Goal: Information Seeking & Learning: Learn about a topic

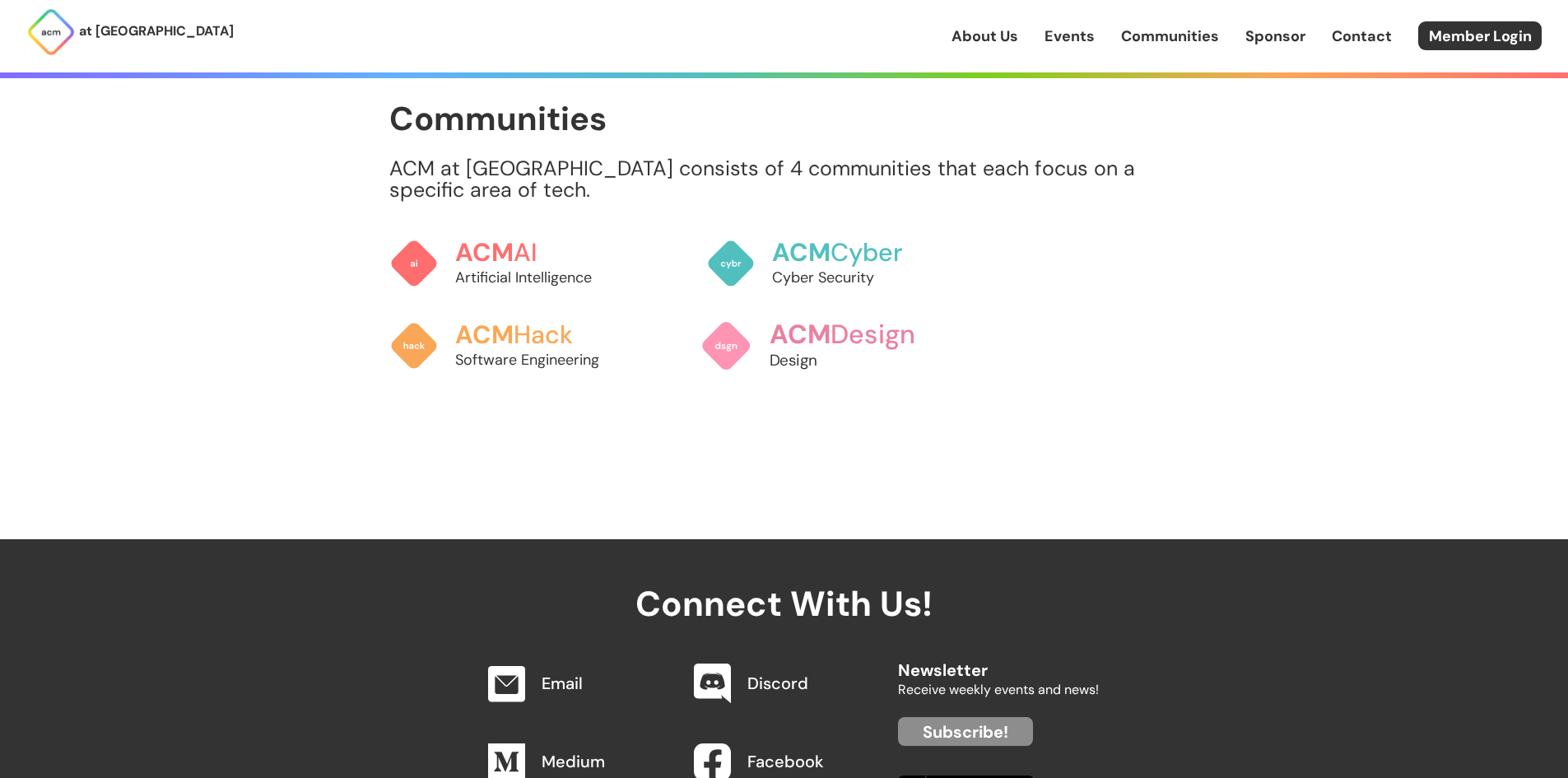
scroll to position [1481, 0]
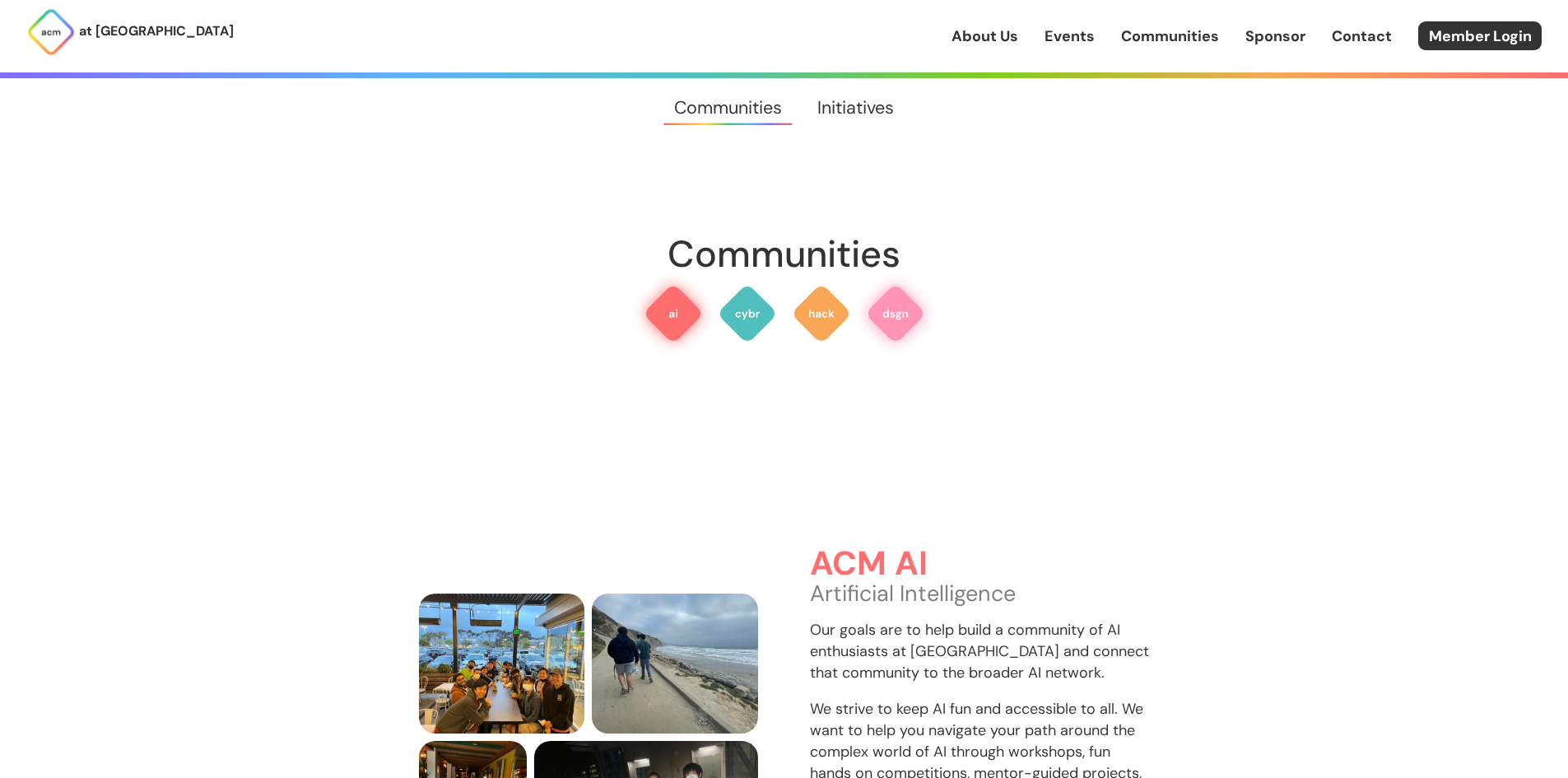
click at [905, 296] on img at bounding box center [895, 313] width 59 height 59
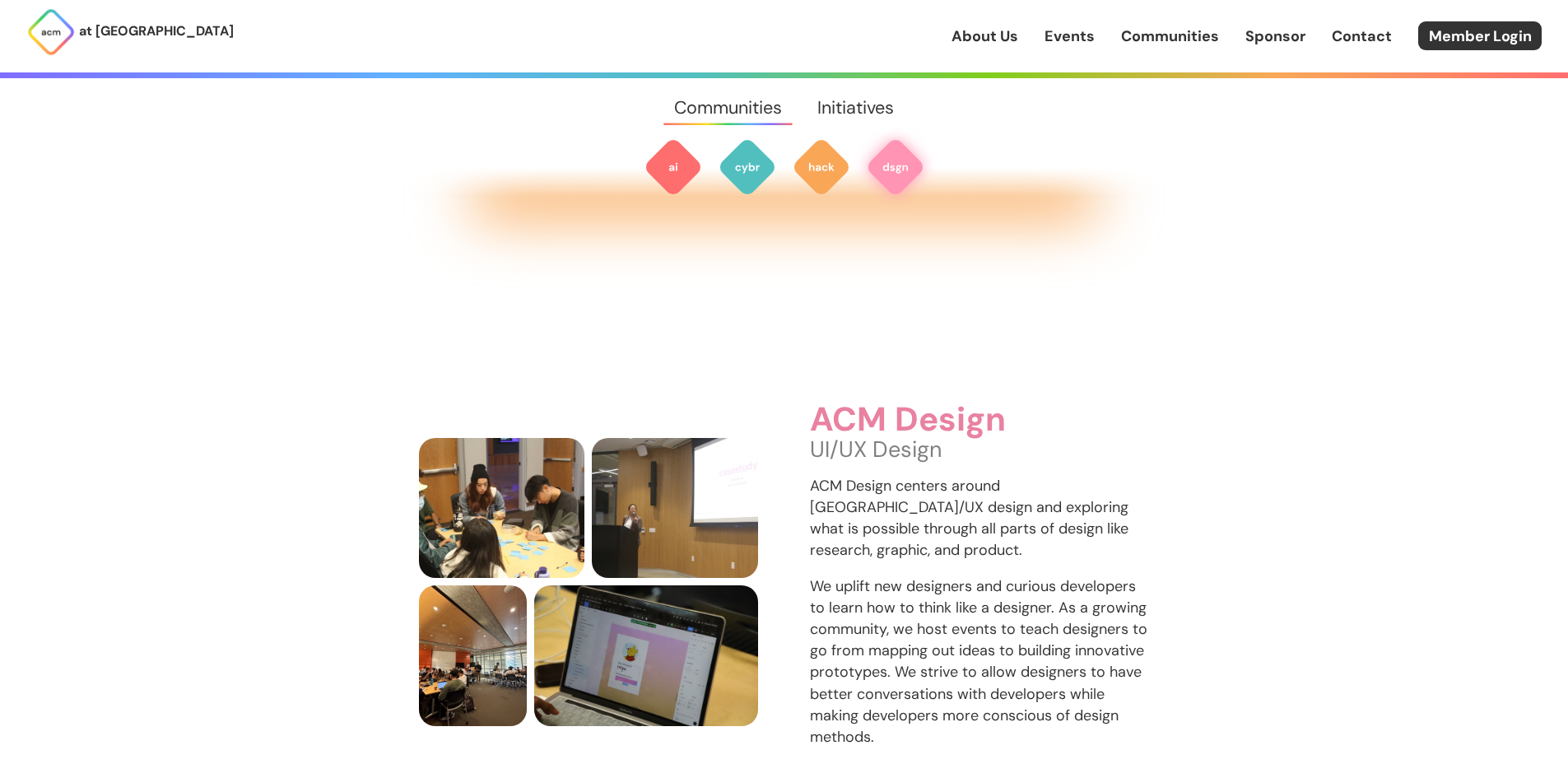
scroll to position [2589, 0]
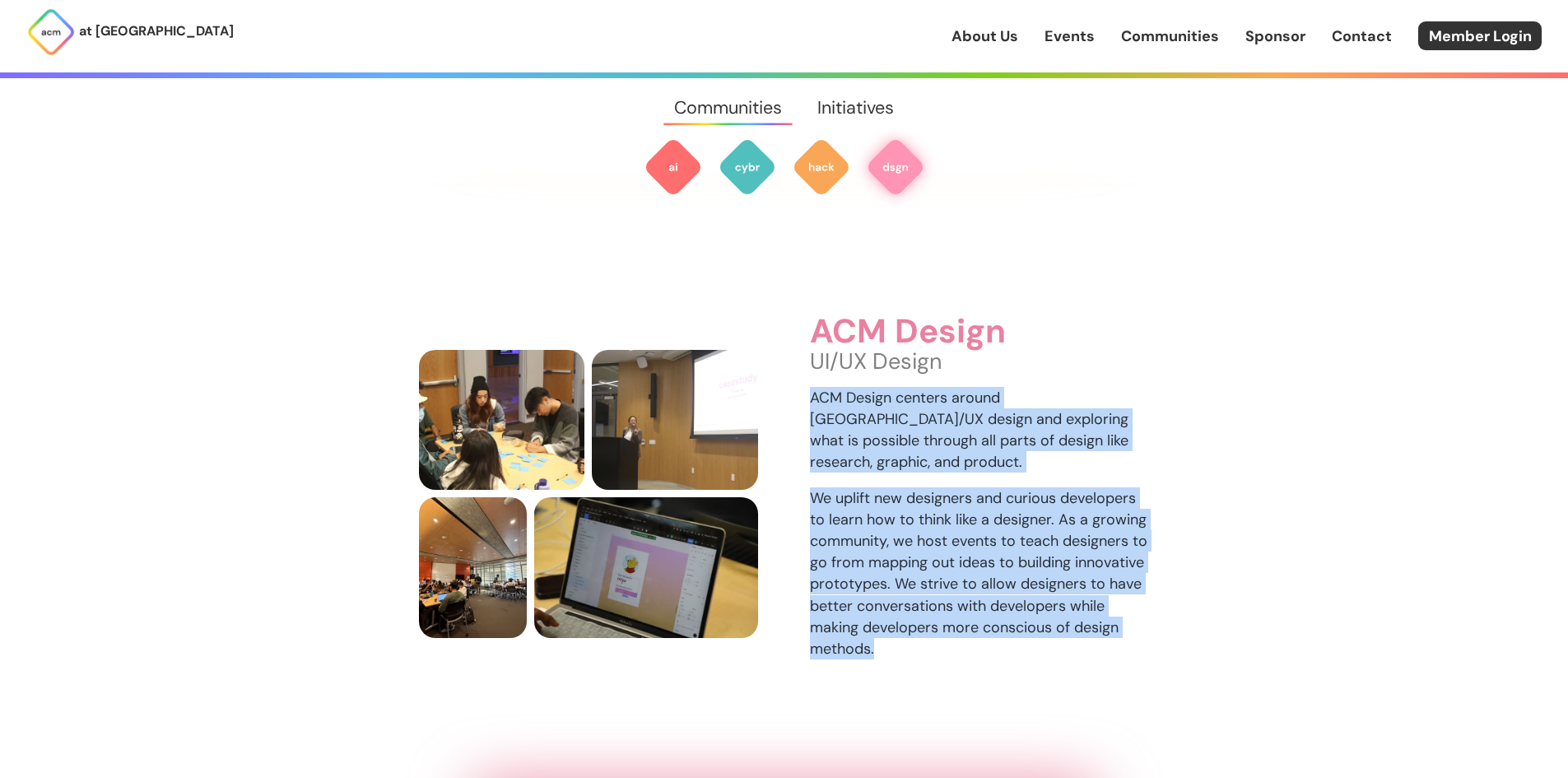
drag, startPoint x: 815, startPoint y: 392, endPoint x: 931, endPoint y: 630, distance: 264.8
click at [931, 630] on div "ACM Design UI/UX Design ACM Design centers around UI/UX design and exploring wh…" at bounding box center [979, 493] width 340 height 360
click at [930, 630] on div "ACM Design UI/UX Design ACM Design centers around UI/UX design and exploring wh…" at bounding box center [979, 493] width 340 height 360
drag, startPoint x: 964, startPoint y: 641, endPoint x: 811, endPoint y: 305, distance: 369.2
click at [811, 313] on div "ACM Design UI/UX Design ACM Design centers around UI/UX design and exploring wh…" at bounding box center [979, 493] width 340 height 360
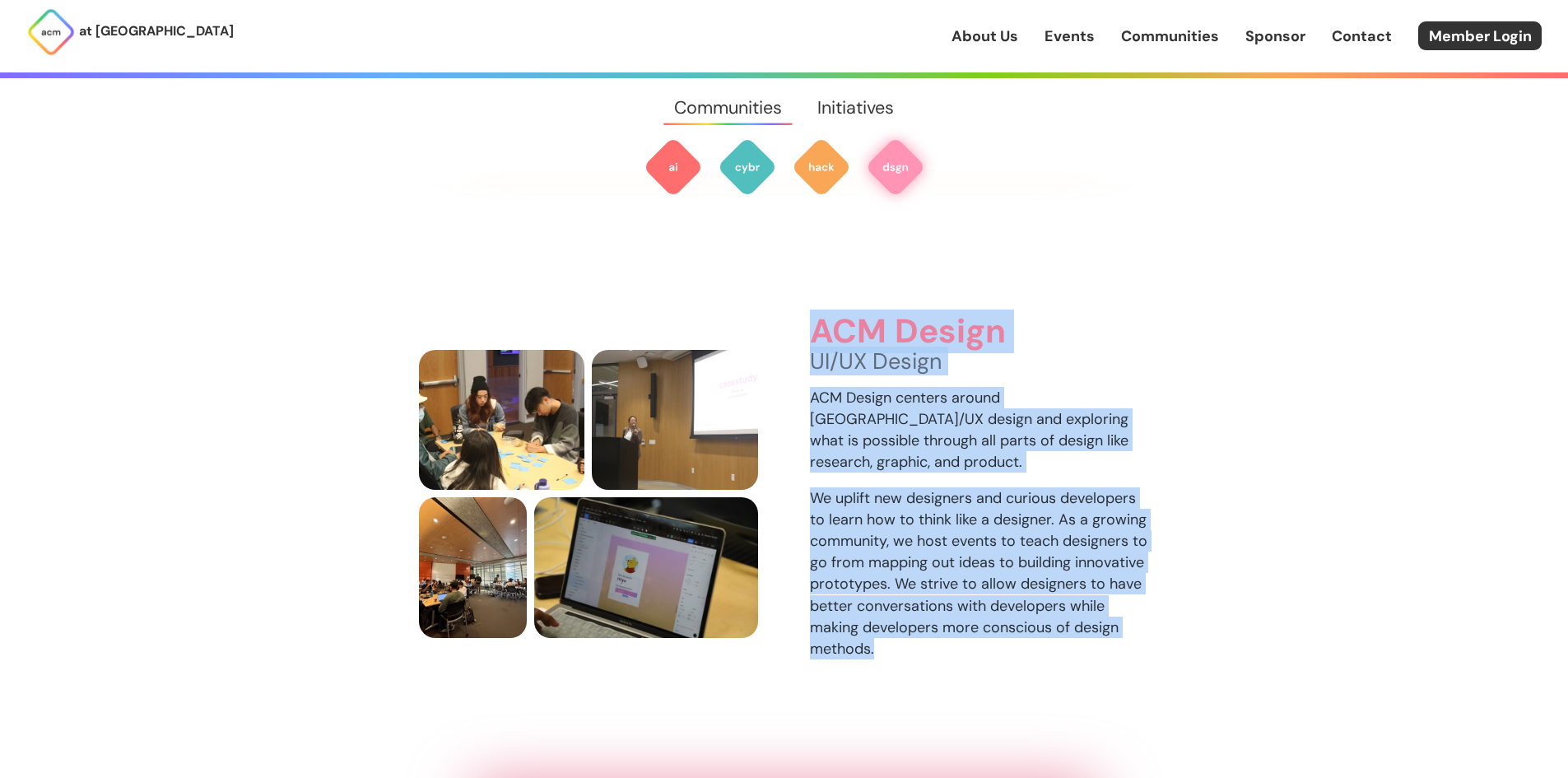
click at [811, 313] on h3 "ACM Design" at bounding box center [979, 331] width 340 height 37
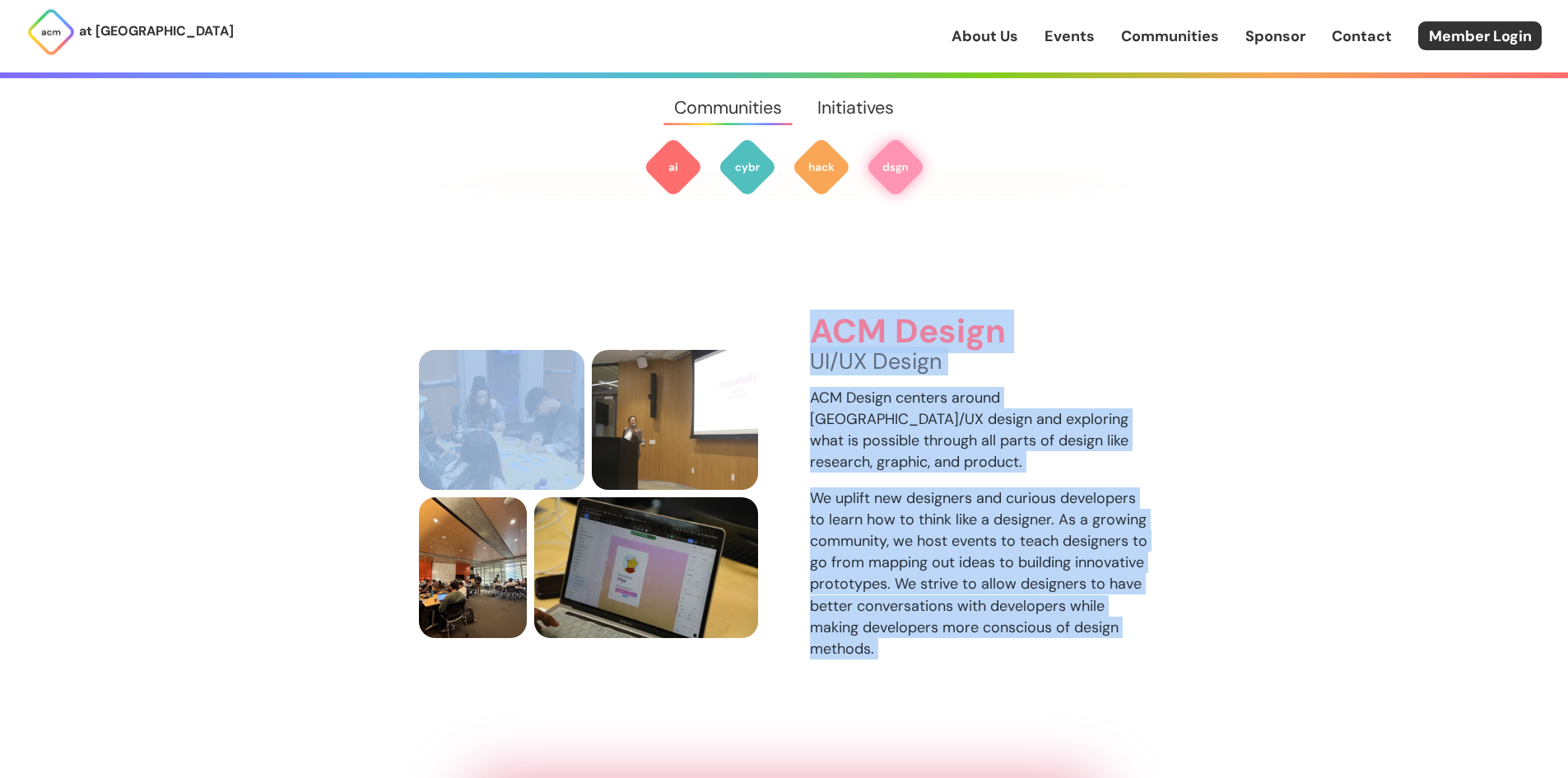
drag, startPoint x: 811, startPoint y: 311, endPoint x: 947, endPoint y: 616, distance: 333.9
click at [947, 616] on div "ACM Design UI/UX Design ACM Design centers around UI/UX design and exploring wh…" at bounding box center [784, 493] width 730 height 360
click at [947, 616] on p "We uplift new designers and curious developers to learn how to think like a des…" at bounding box center [979, 573] width 340 height 172
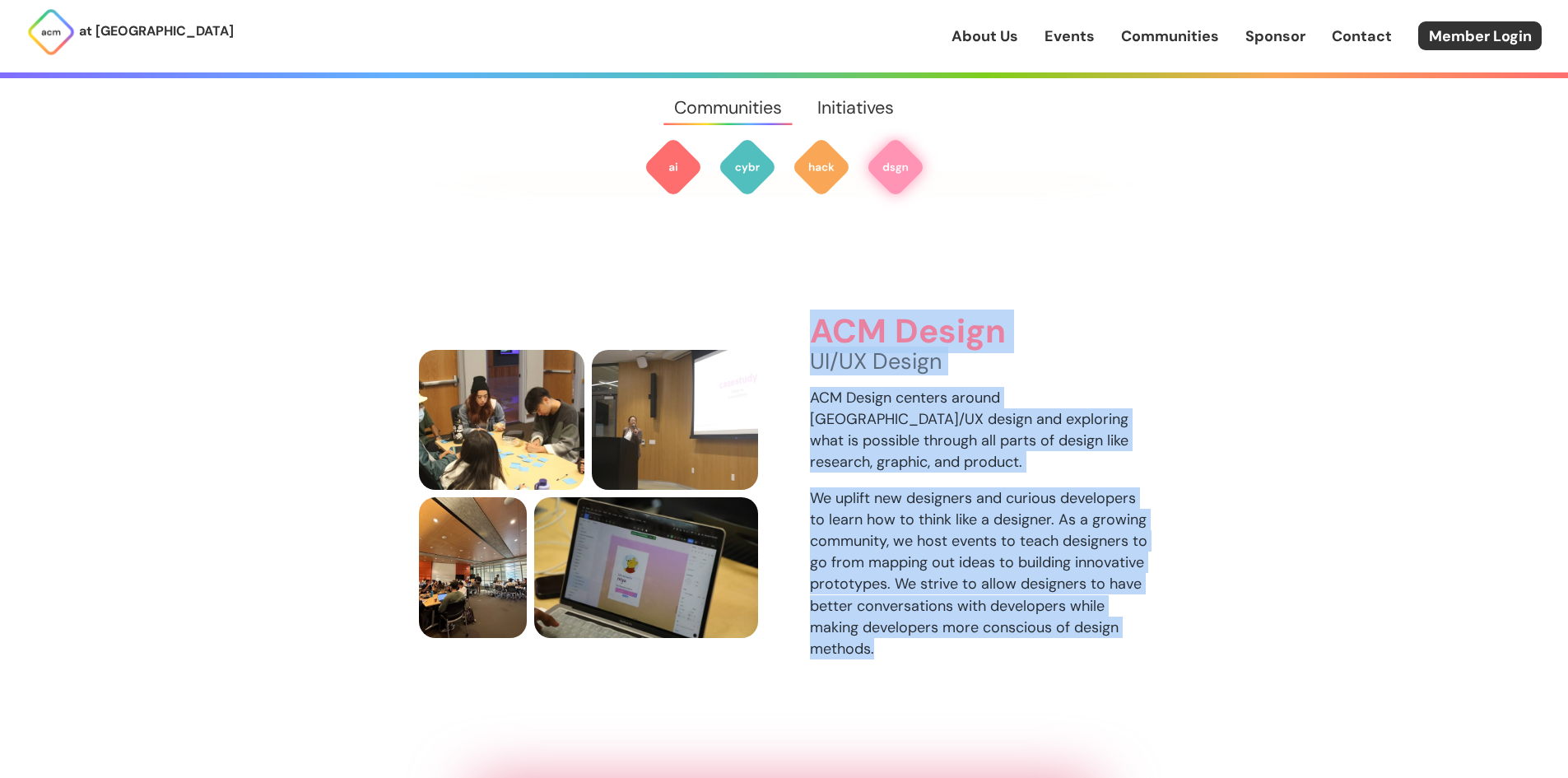
drag, startPoint x: 951, startPoint y: 631, endPoint x: 820, endPoint y: 331, distance: 327.4
click at [820, 331] on div "ACM Design UI/UX Design ACM Design centers around UI/UX design and exploring wh…" at bounding box center [979, 493] width 340 height 360
click at [820, 350] on p "UI/UX Design" at bounding box center [979, 361] width 340 height 22
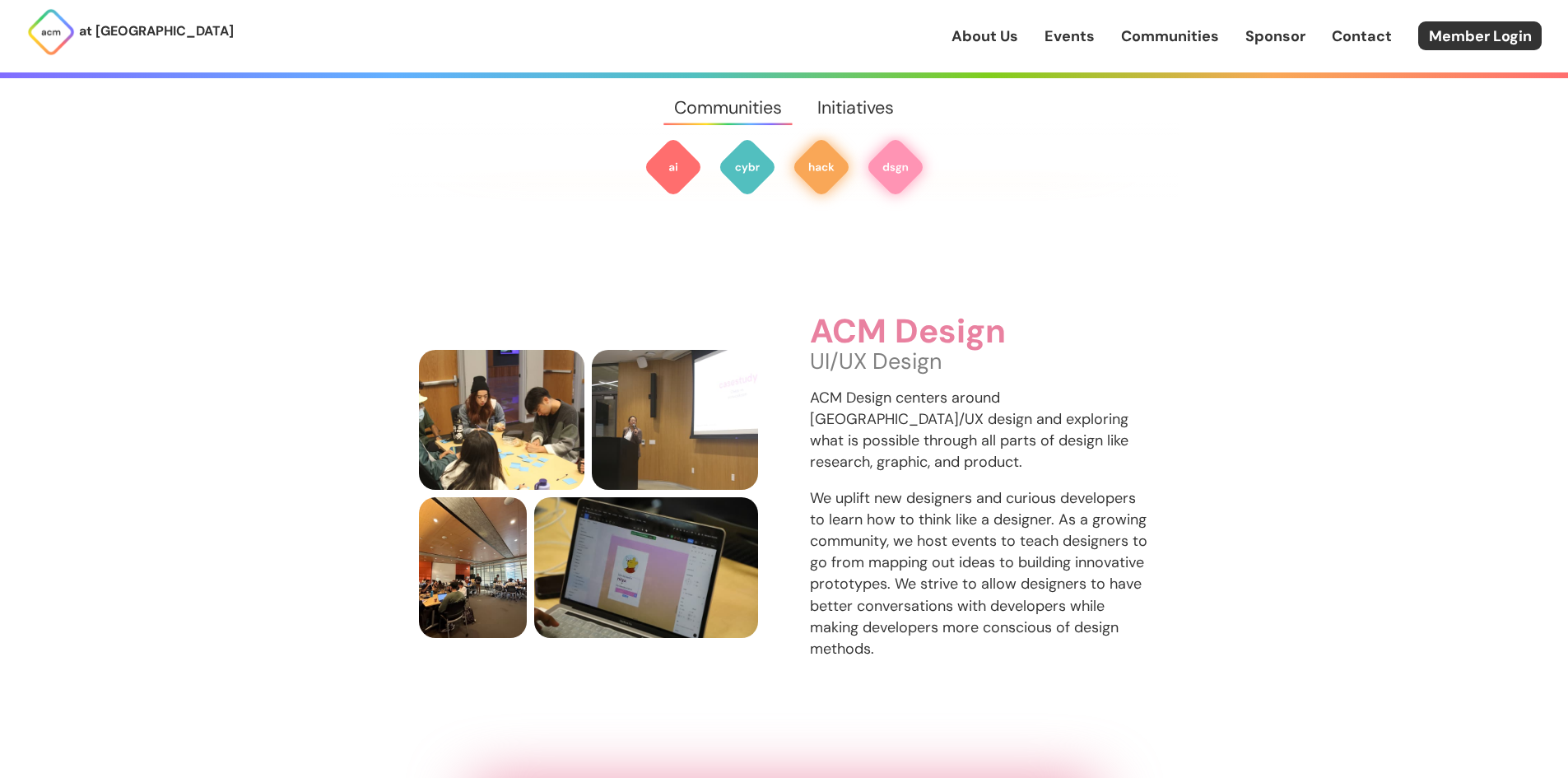
click at [829, 158] on img at bounding box center [821, 167] width 59 height 59
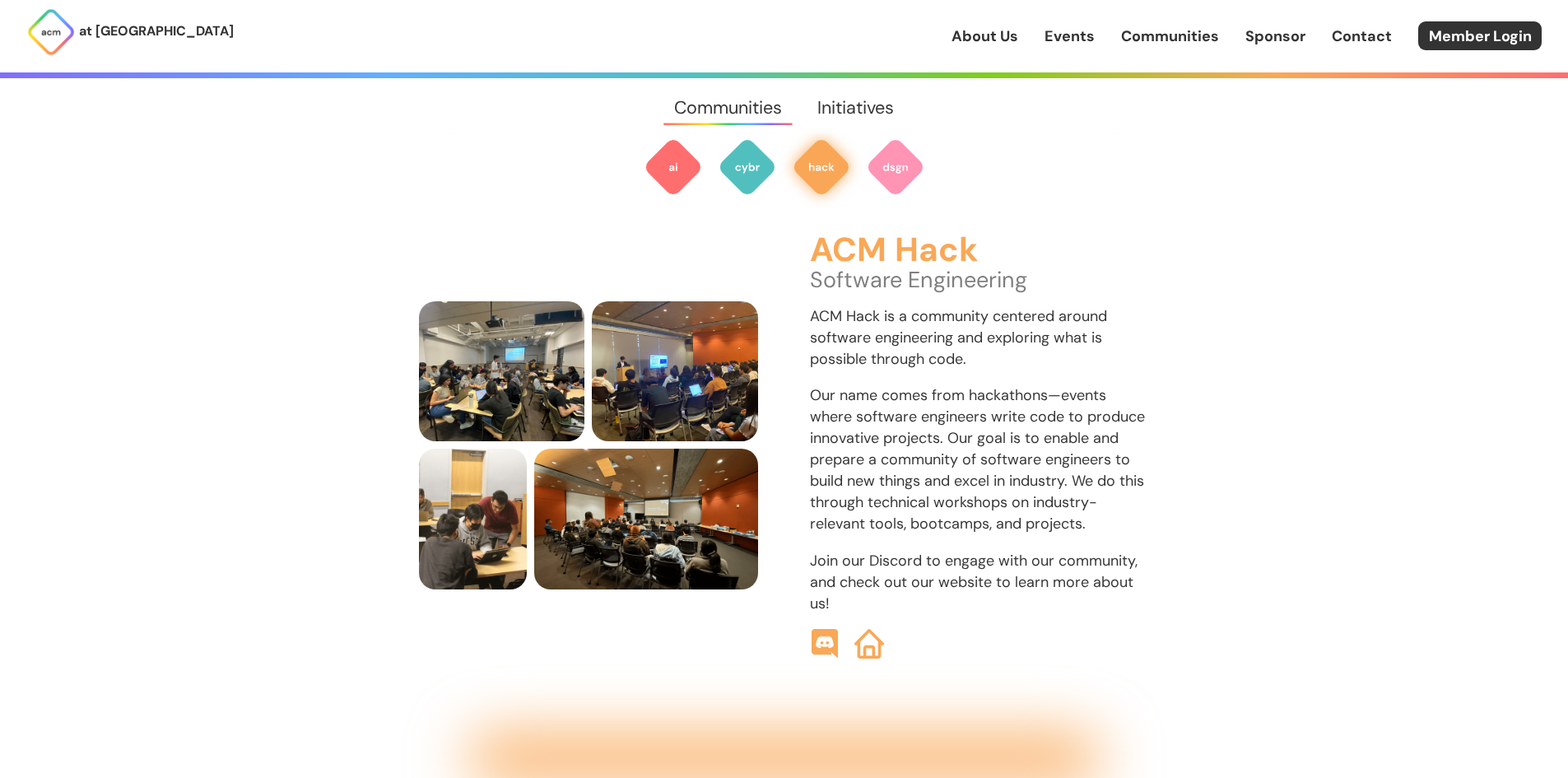
scroll to position [1889, 0]
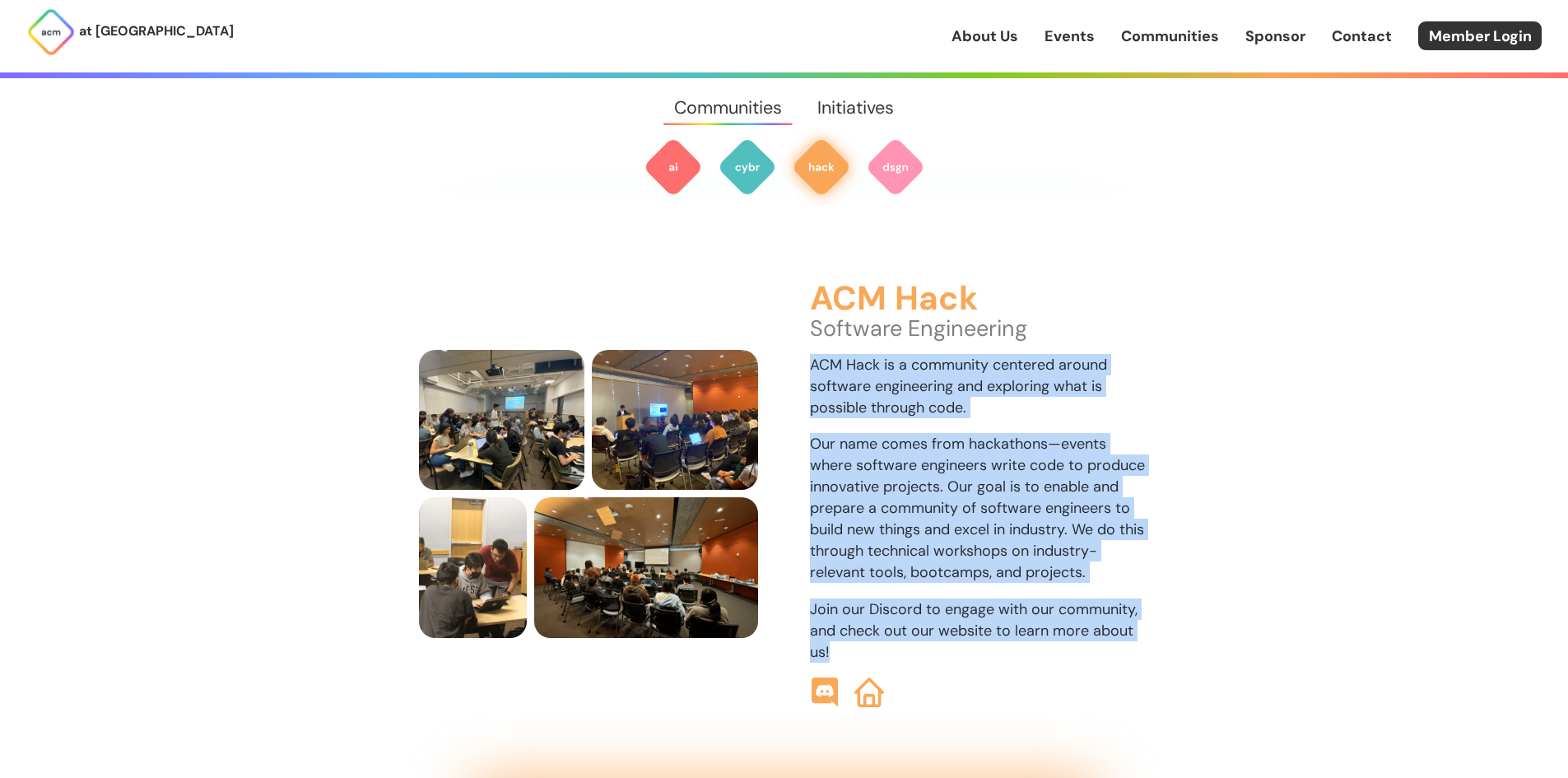
drag, startPoint x: 812, startPoint y: 339, endPoint x: 933, endPoint y: 625, distance: 310.5
click at [933, 625] on div "ACM Hack Software Engineering ACM Hack is a community centered around software …" at bounding box center [979, 493] width 340 height 426
drag, startPoint x: 932, startPoint y: 625, endPoint x: 946, endPoint y: 544, distance: 82.2
click at [932, 624] on p "Join our Discord to engage with our community, and check out our website to lea…" at bounding box center [979, 629] width 340 height 64
click at [754, 168] on img at bounding box center [748, 167] width 59 height 59
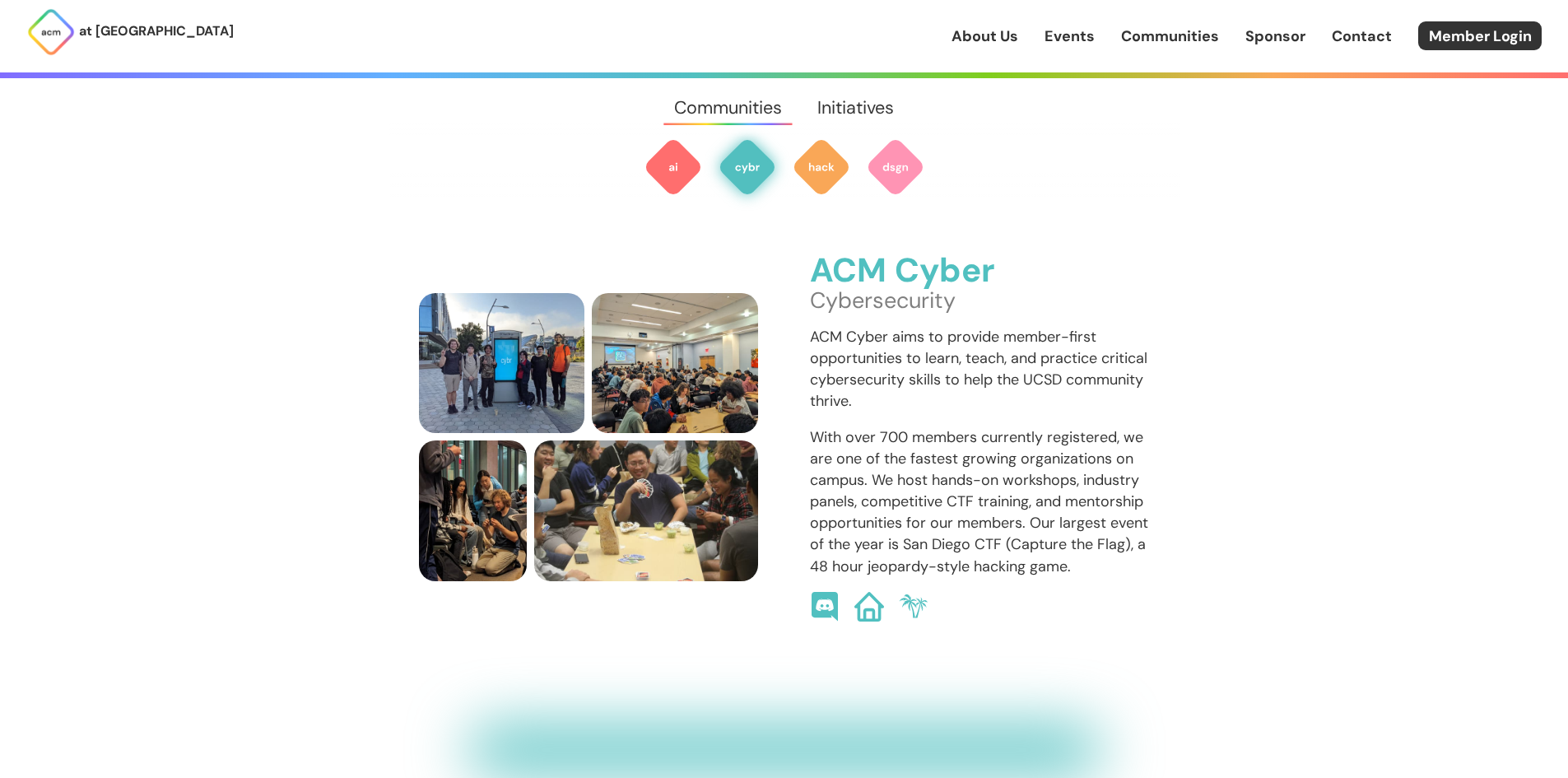
scroll to position [1190, 0]
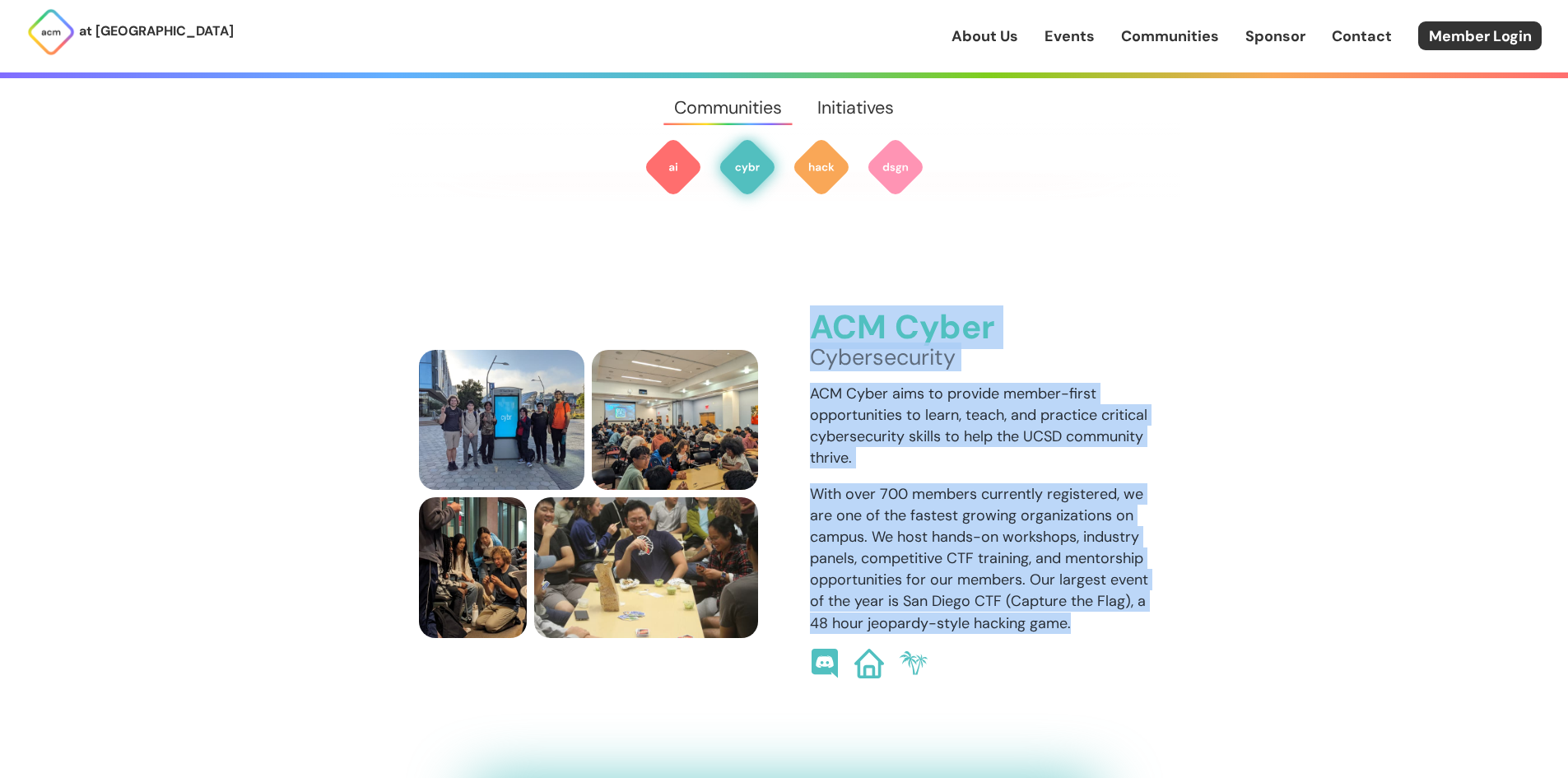
drag, startPoint x: 801, startPoint y: 302, endPoint x: 1110, endPoint y: 606, distance: 433.5
click at [1110, 606] on div "ACM Cyber Cybersecurity ACM Cyber aims to provide member-first opportunities to…" at bounding box center [784, 493] width 730 height 368
click at [1110, 606] on p "With over 700 members currently registered, we are one of the fastest growing o…" at bounding box center [979, 557] width 340 height 150
drag, startPoint x: 1110, startPoint y: 606, endPoint x: 820, endPoint y: 316, distance: 410.1
click at [820, 316] on div "ACM Cyber Cybersecurity ACM Cyber aims to provide member-first opportunities to…" at bounding box center [979, 493] width 340 height 368
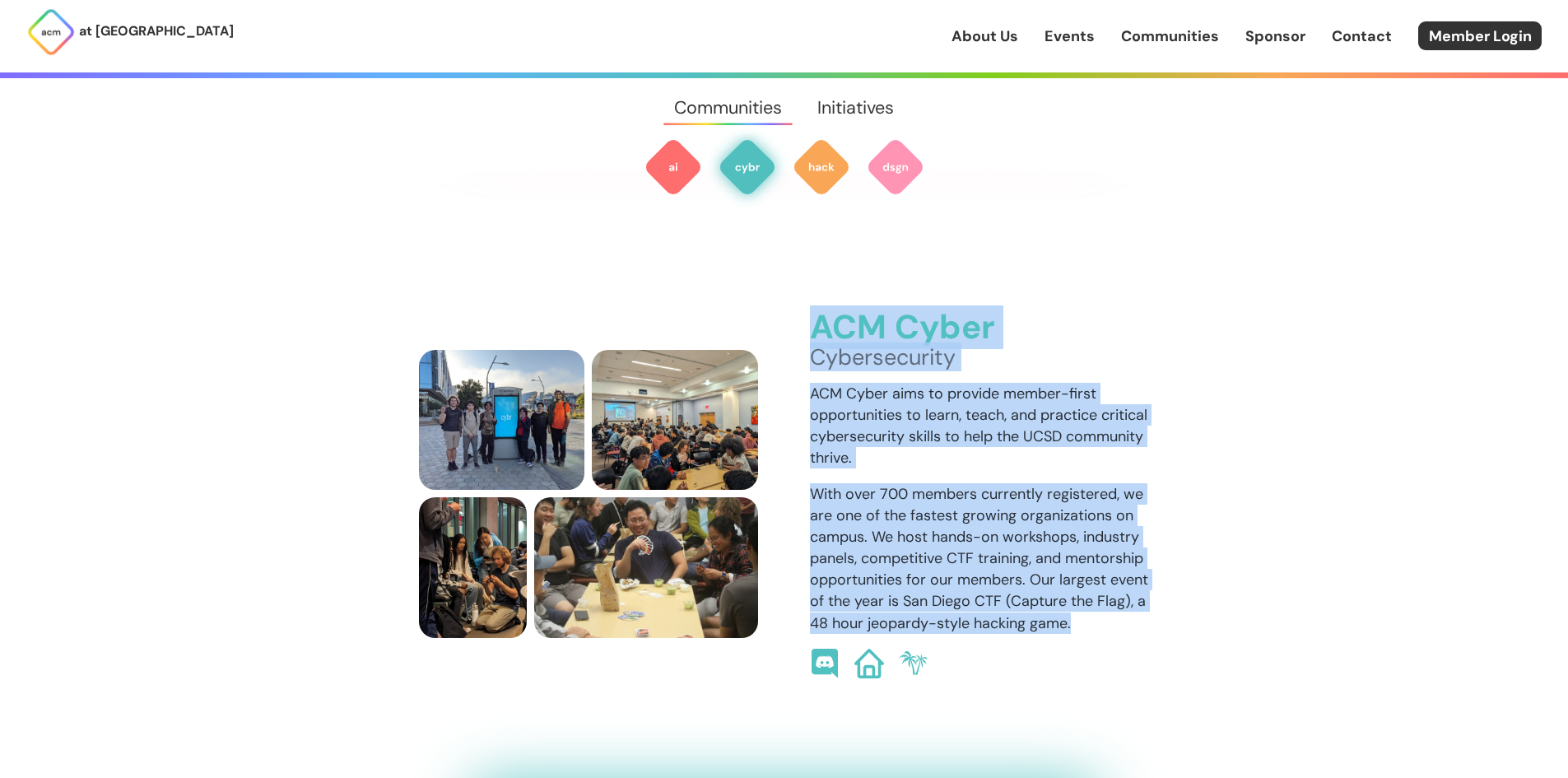
click at [937, 390] on p "ACM Cyber aims to provide member-first opportunities to learn, teach, and pract…" at bounding box center [979, 425] width 340 height 86
drag, startPoint x: 800, startPoint y: 316, endPoint x: 1116, endPoint y: 607, distance: 429.6
click at [1115, 607] on div "ACM Cyber Cybersecurity ACM Cyber aims to provide member-first opportunities to…" at bounding box center [784, 493] width 730 height 368
click at [1119, 607] on p "With over 700 members currently registered, we are one of the fastest growing o…" at bounding box center [979, 557] width 340 height 150
click at [929, 347] on p "Cybersecurity" at bounding box center [979, 357] width 340 height 22
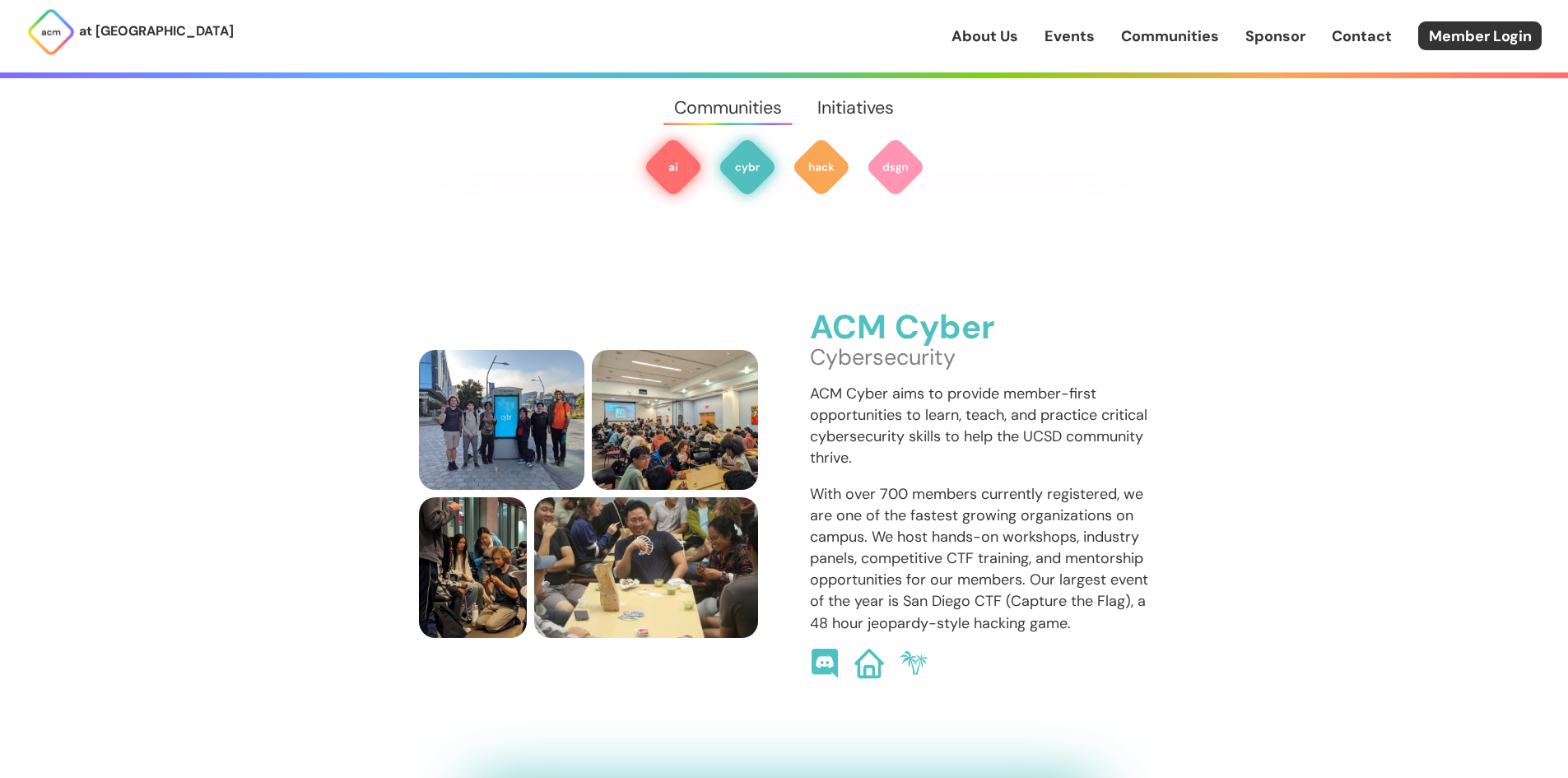
click at [688, 150] on img at bounding box center [674, 167] width 59 height 59
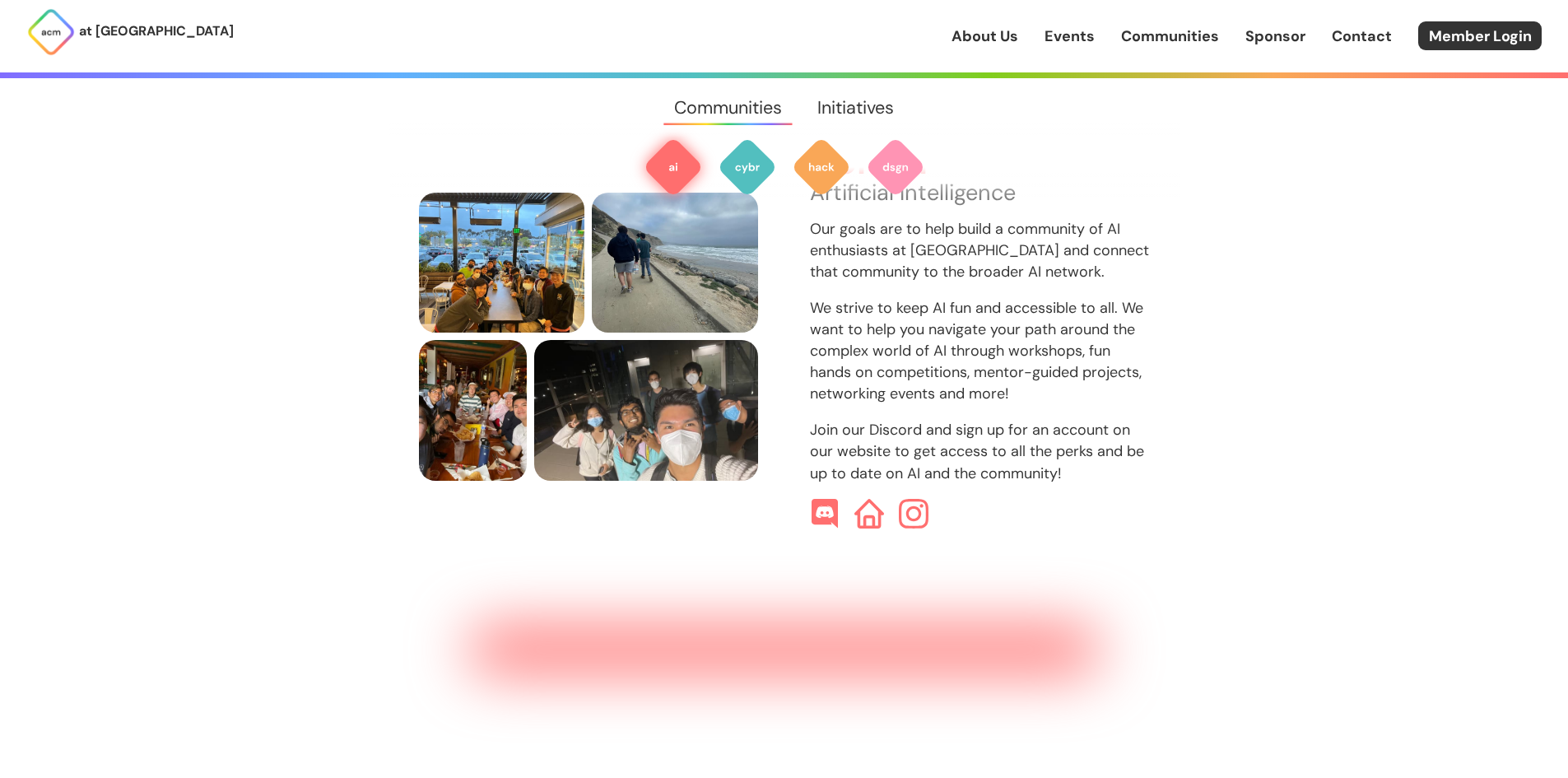
scroll to position [491, 0]
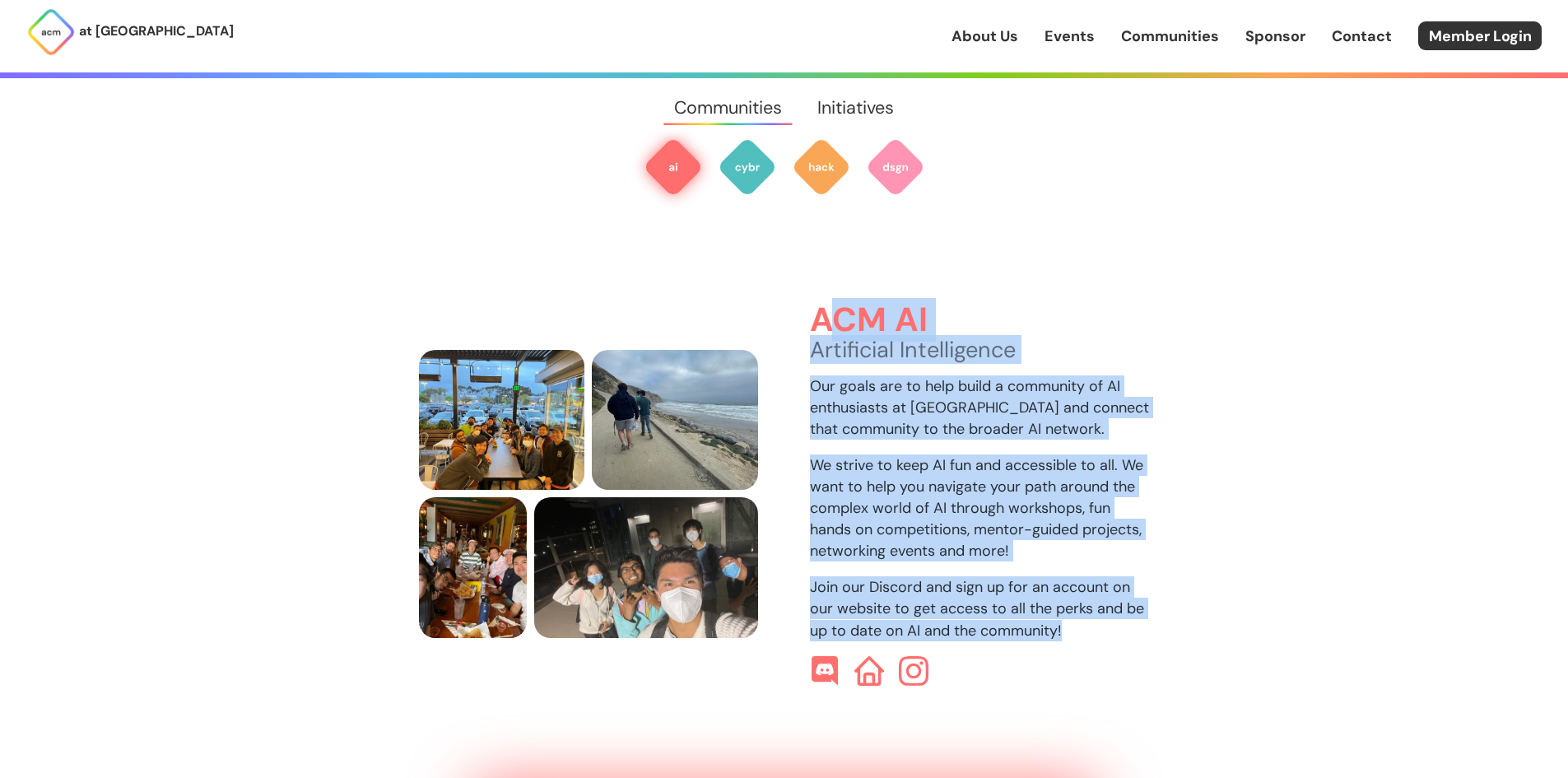
drag, startPoint x: 828, startPoint y: 297, endPoint x: 1171, endPoint y: 603, distance: 459.7
click at [1171, 603] on div "ACM AI Artificial Intelligence Our goals are to help build a community of AI en…" at bounding box center [784, 449] width 790 height 700
click at [1172, 604] on div "ACM AI Artificial Intelligence Our goals are to help build a community of AI en…" at bounding box center [784, 449] width 790 height 700
